Goal: Find specific page/section: Find specific page/section

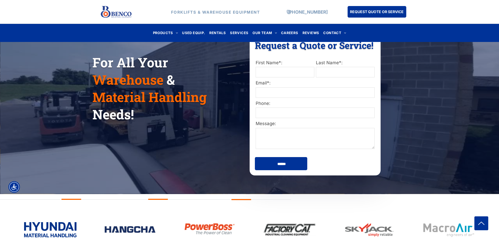
scroll to position [79, 0]
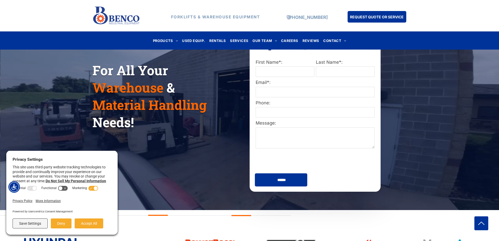
click at [199, 200] on div "For All Your Warehouse & Material Handling Needs! Request a Quote or Service! R…" at bounding box center [249, 104] width 499 height 200
click at [60, 228] on div "Save Settings Deny Accept All" at bounding box center [62, 223] width 99 height 15
click at [62, 225] on button "Deny" at bounding box center [61, 223] width 21 height 10
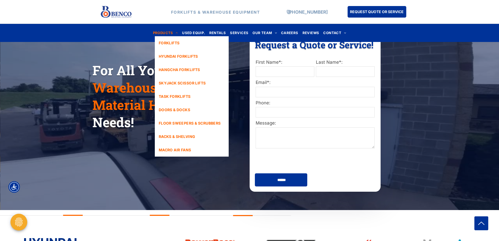
click at [169, 32] on span "PRODUCTS" at bounding box center [165, 32] width 25 height 7
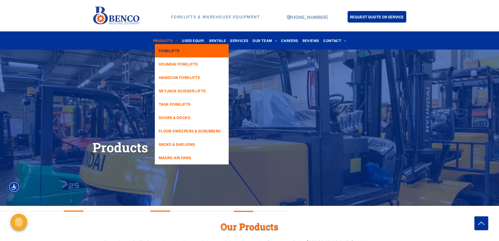
click at [176, 53] on span "FORKLIFTS" at bounding box center [169, 50] width 21 height 5
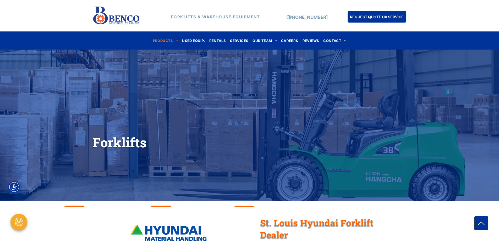
drag, startPoint x: 342, startPoint y: 148, endPoint x: 187, endPoint y: 152, distance: 155.0
click at [187, 152] on div "Forklifts" at bounding box center [249, 142] width 314 height 23
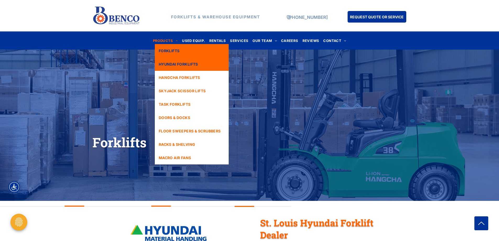
click at [170, 64] on span "HYUNDAI FORKLIFTS" at bounding box center [178, 63] width 39 height 5
